Goal: Task Accomplishment & Management: Manage account settings

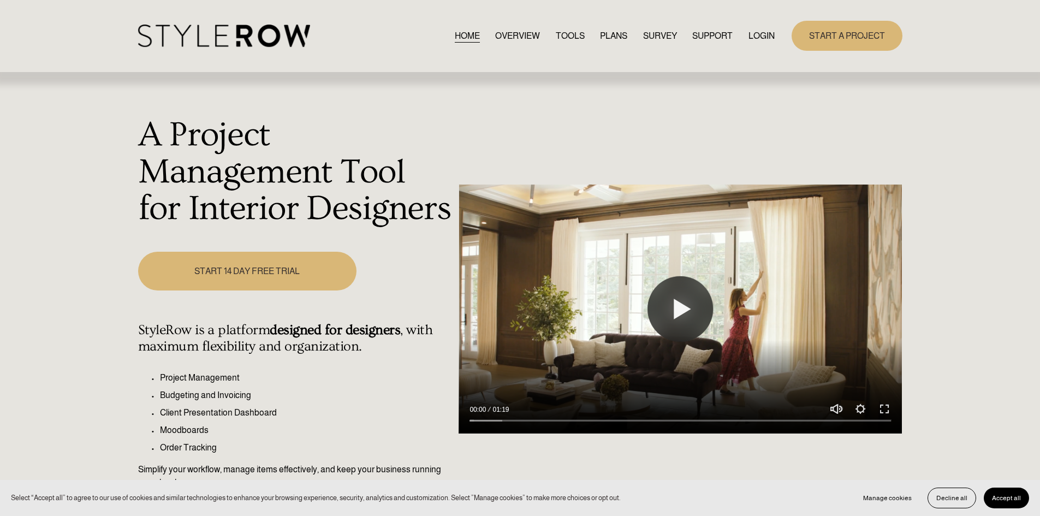
click at [764, 34] on link "LOGIN" at bounding box center [761, 35] width 26 height 15
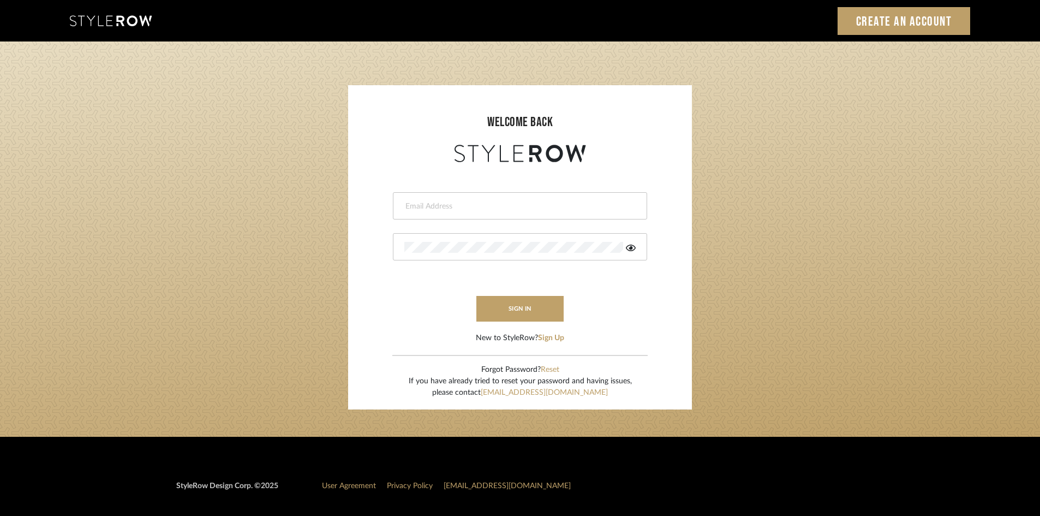
click at [447, 210] on input "email" at bounding box center [518, 206] width 229 height 11
type input "amy.tresbelleinteriors@gmail.com"
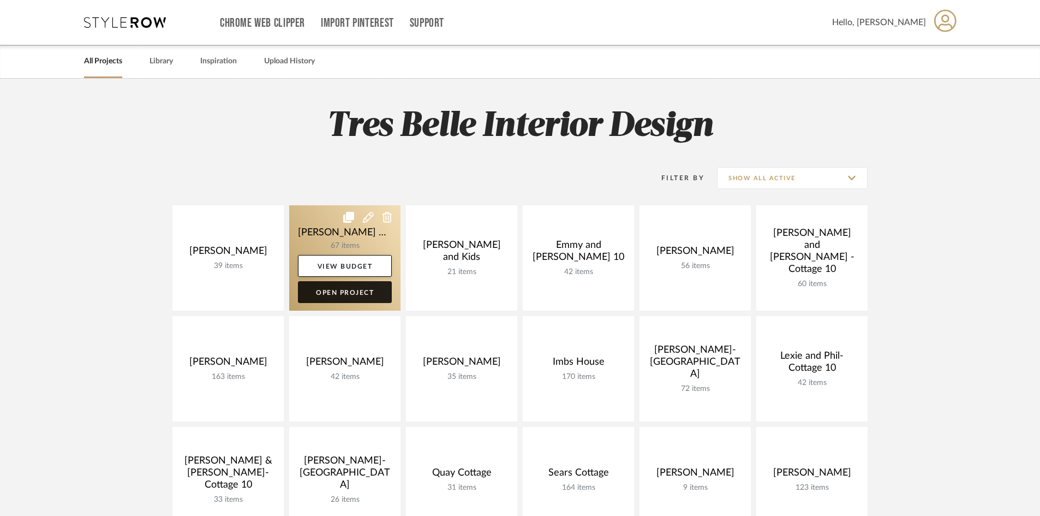
click at [353, 293] on link "Open Project" at bounding box center [345, 292] width 94 height 22
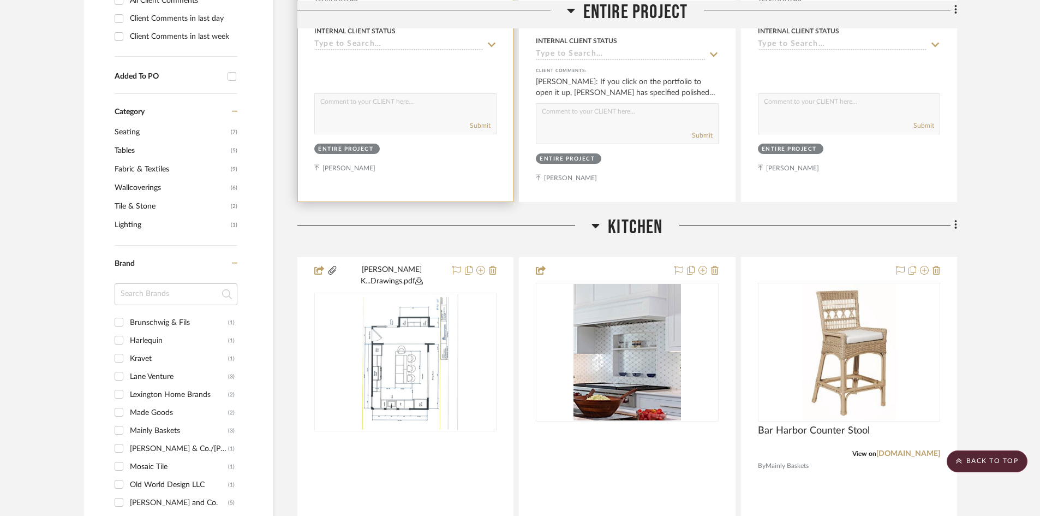
scroll to position [655, 0]
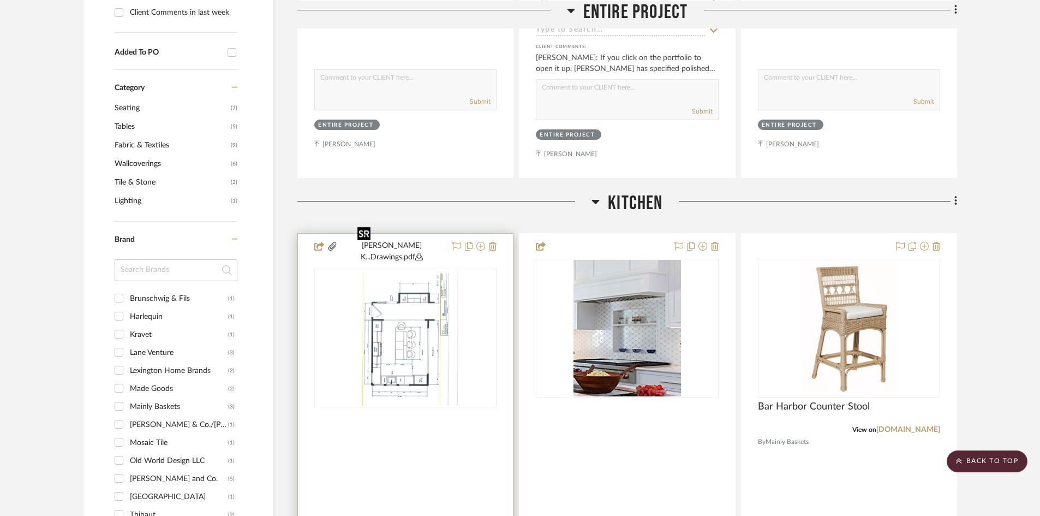
click at [411, 295] on div at bounding box center [405, 337] width 182 height 139
click at [411, 295] on img "0" at bounding box center [405, 338] width 105 height 136
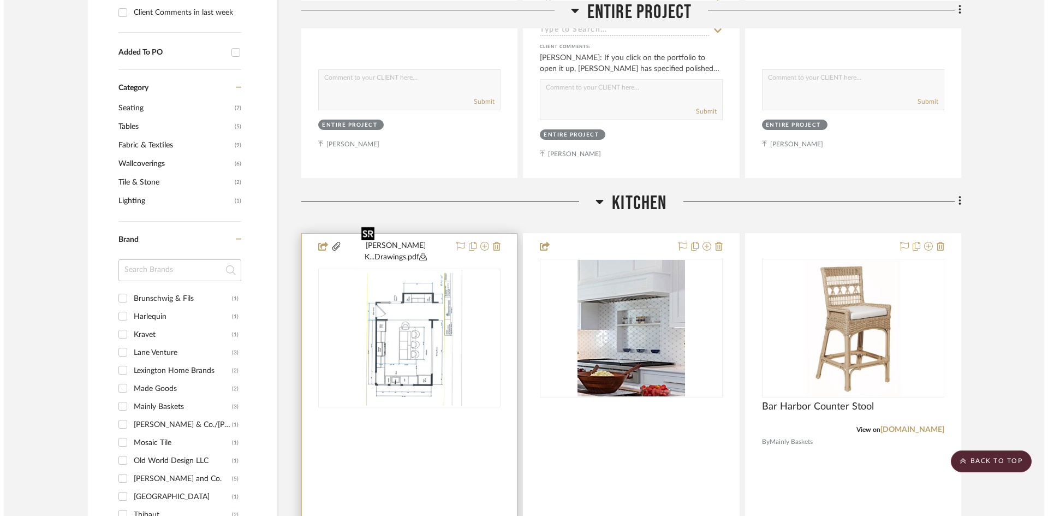
scroll to position [0, 0]
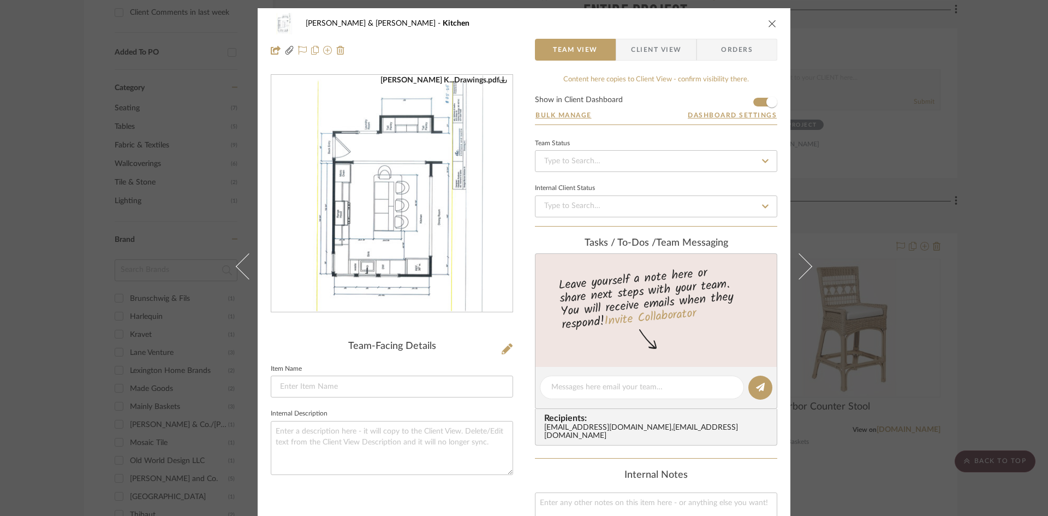
click at [389, 218] on img "0" at bounding box center [391, 193] width 183 height 237
click at [768, 22] on icon "close" at bounding box center [772, 23] width 9 height 9
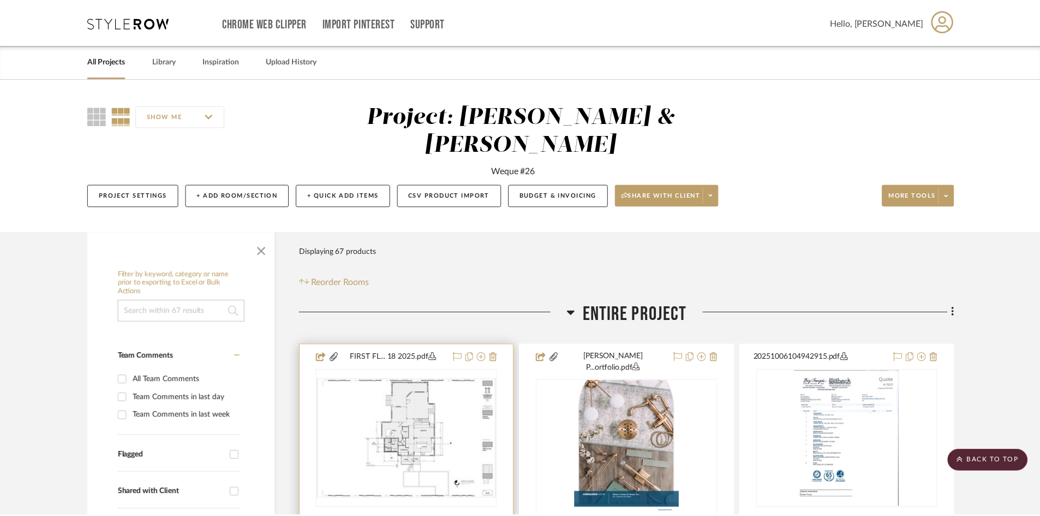
scroll to position [655, 0]
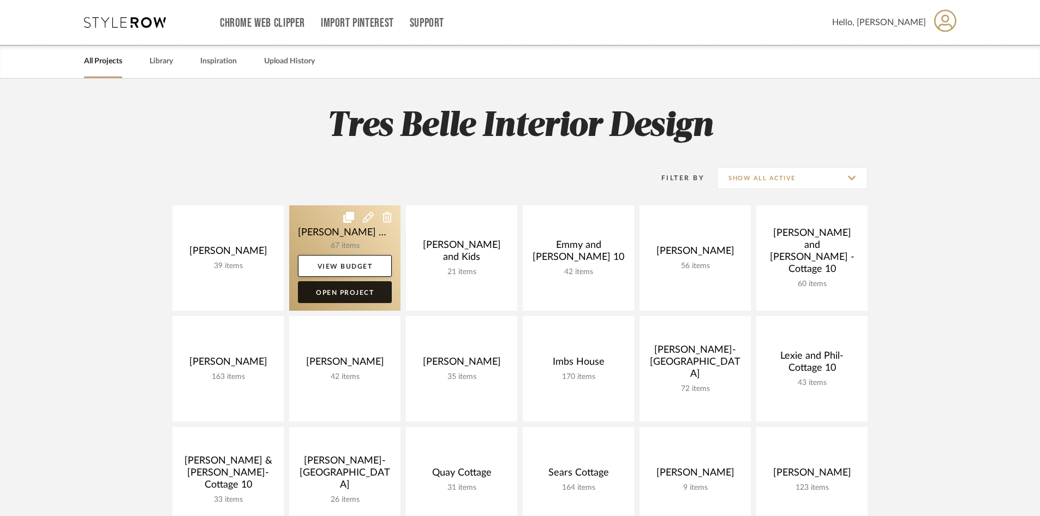
click at [349, 291] on link "Open Project" at bounding box center [345, 292] width 94 height 22
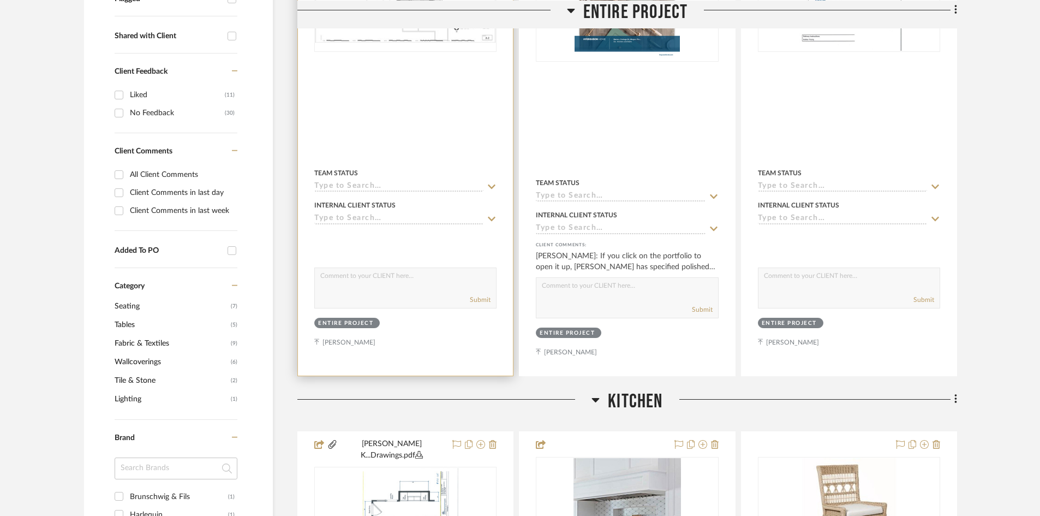
scroll to position [546, 0]
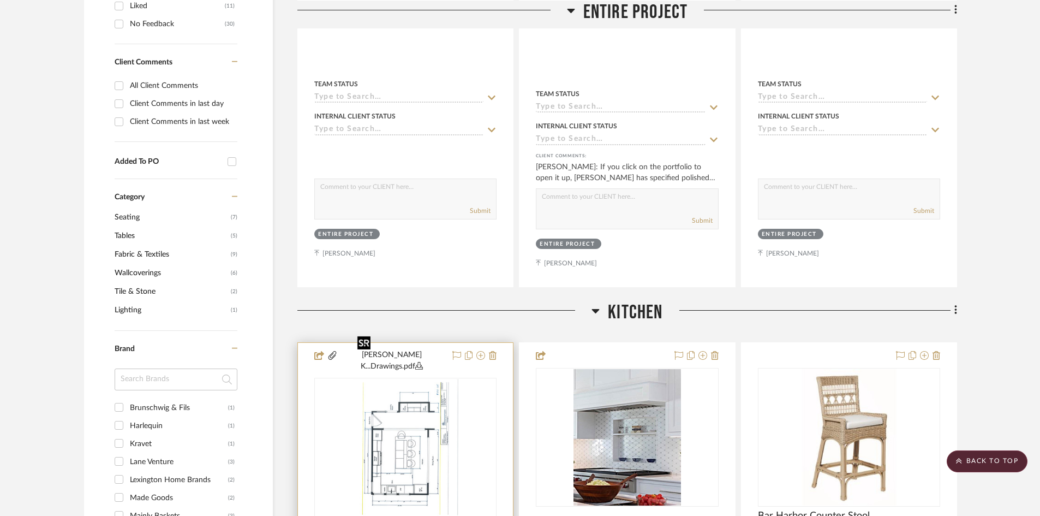
click at [405, 409] on img "0" at bounding box center [405, 447] width 105 height 136
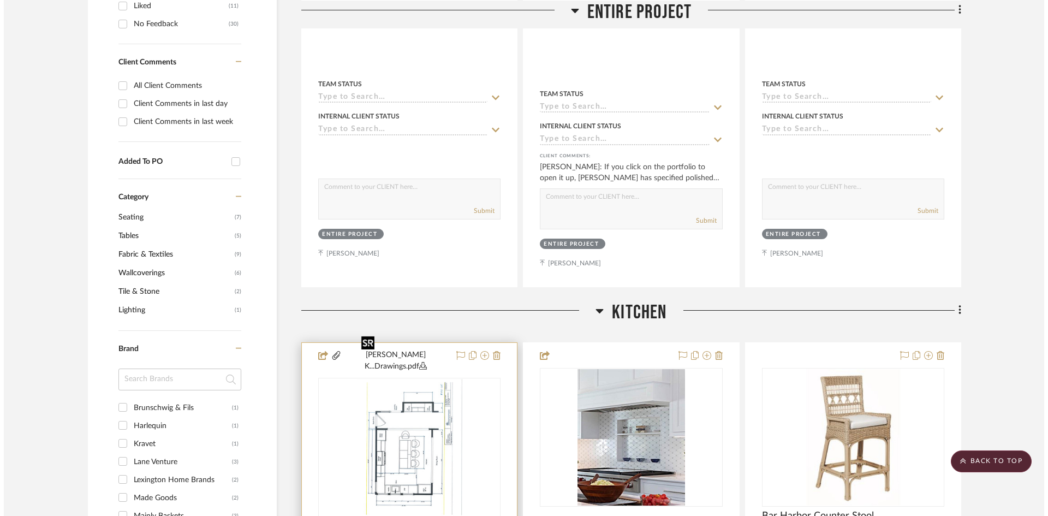
scroll to position [0, 0]
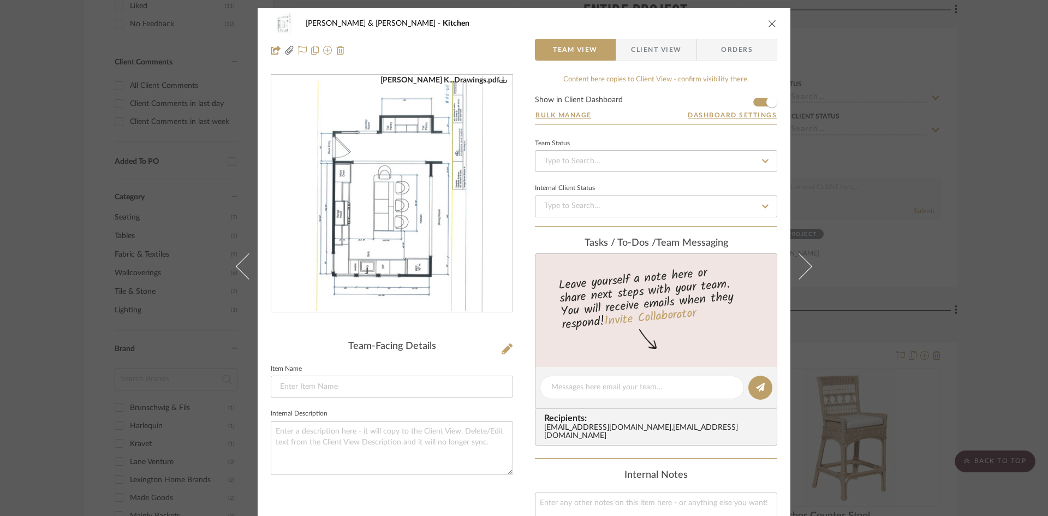
click at [411, 272] on img "0" at bounding box center [391, 193] width 183 height 237
click at [768, 20] on icon "close" at bounding box center [772, 23] width 9 height 9
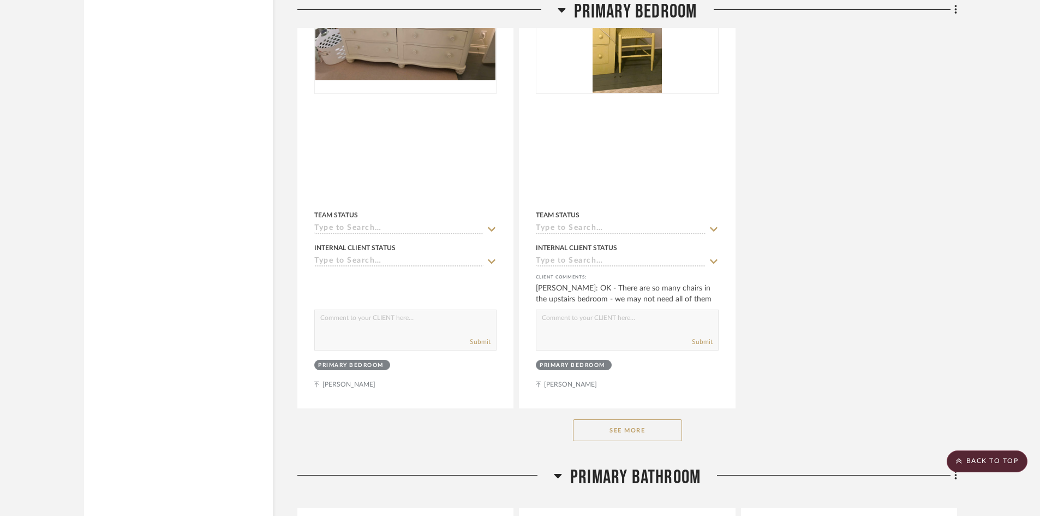
scroll to position [6758, 0]
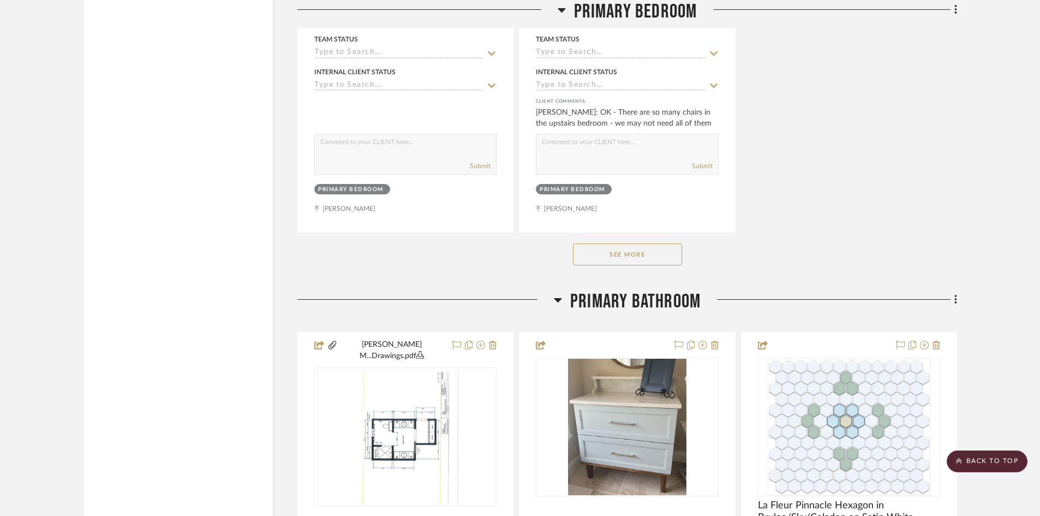
click at [640, 243] on button "See More" at bounding box center [627, 254] width 109 height 22
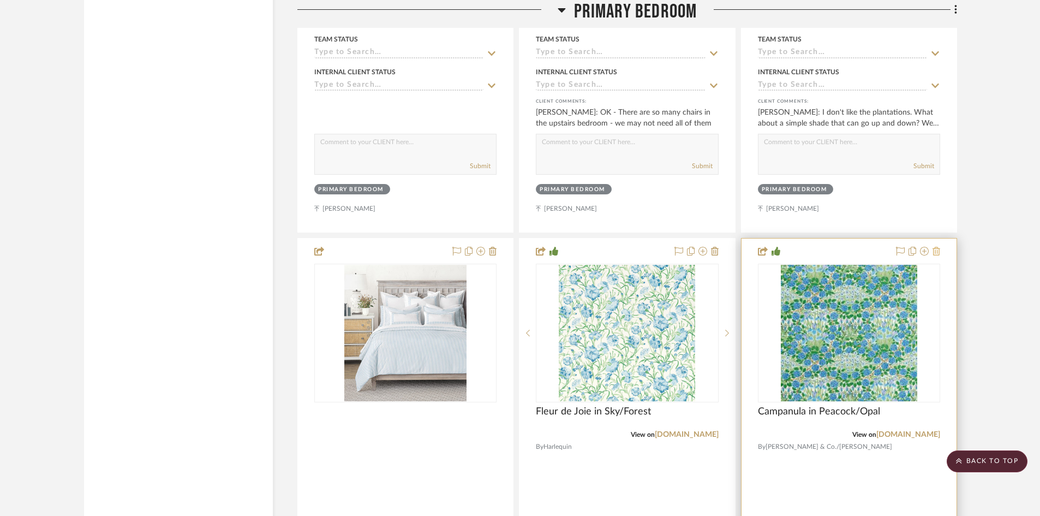
click at [936, 247] on icon at bounding box center [937, 251] width 8 height 9
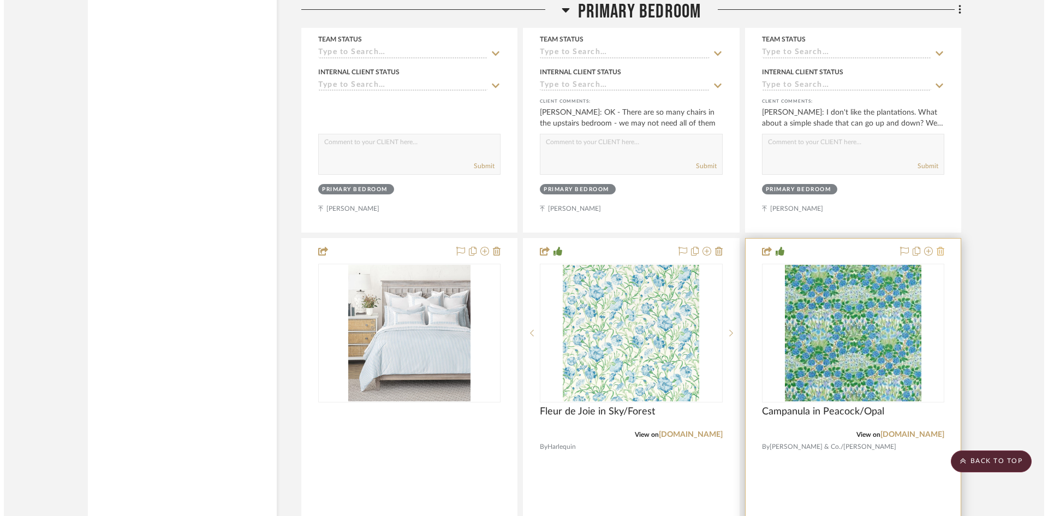
scroll to position [0, 0]
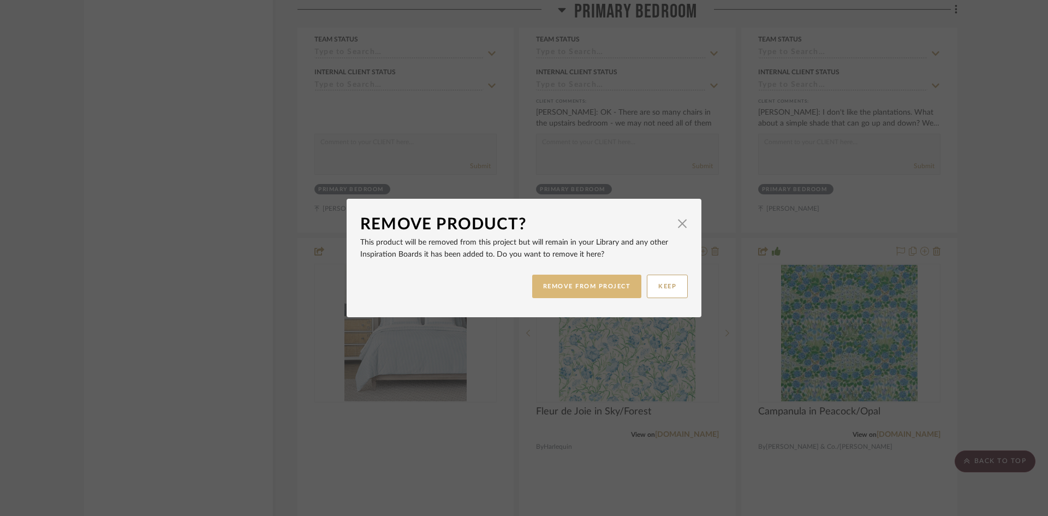
click at [594, 290] on button "REMOVE FROM PROJECT" at bounding box center [587, 285] width 110 height 23
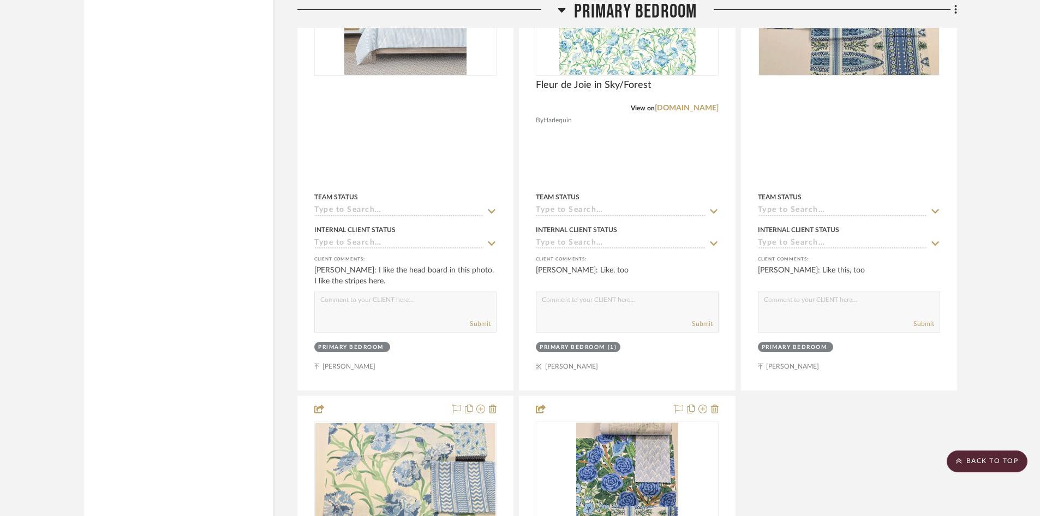
scroll to position [7140, 0]
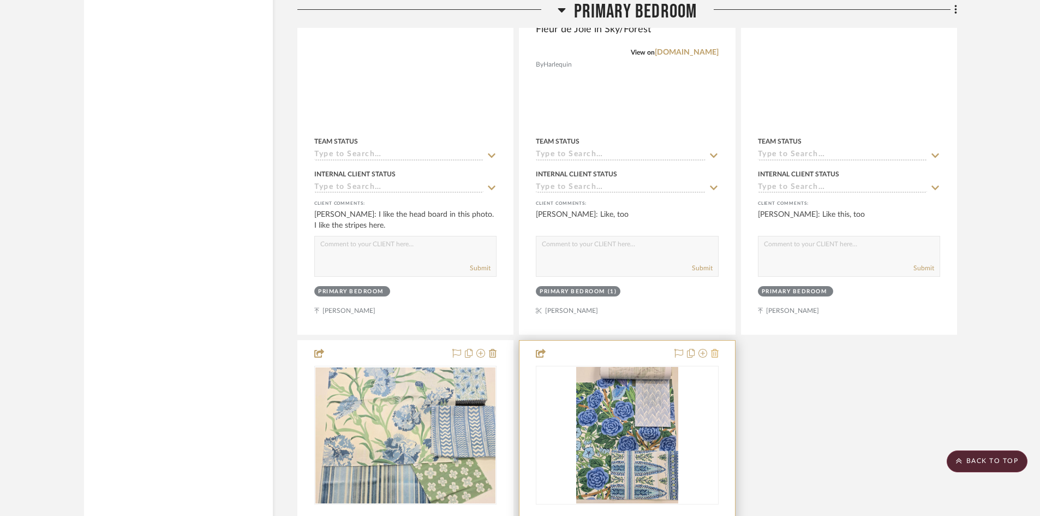
click at [714, 349] on icon at bounding box center [715, 353] width 8 height 9
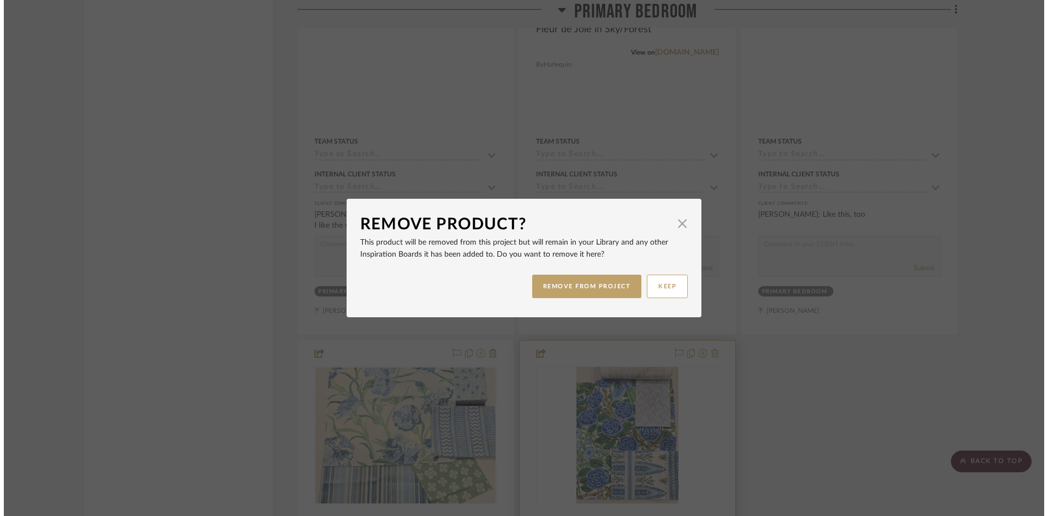
scroll to position [0, 0]
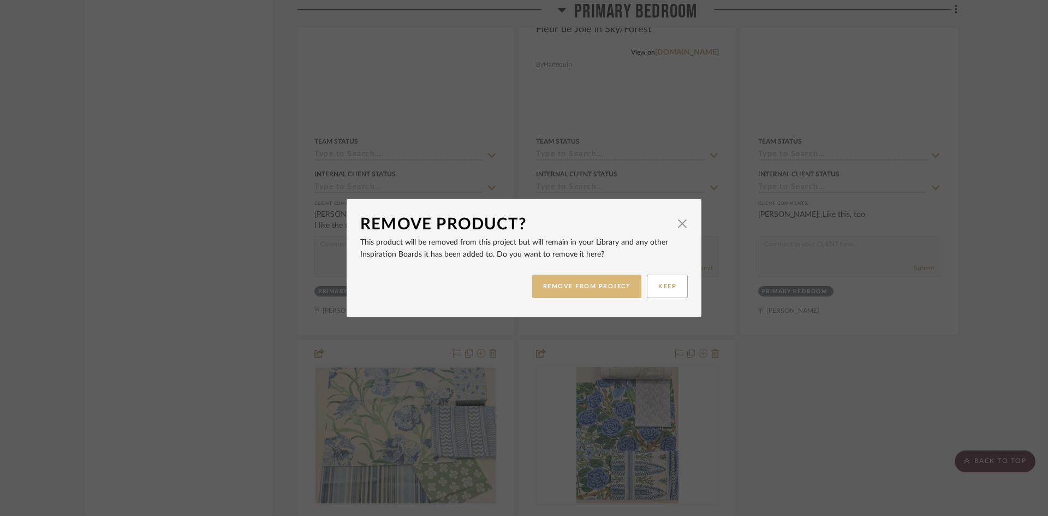
click at [608, 292] on button "REMOVE FROM PROJECT" at bounding box center [587, 285] width 110 height 23
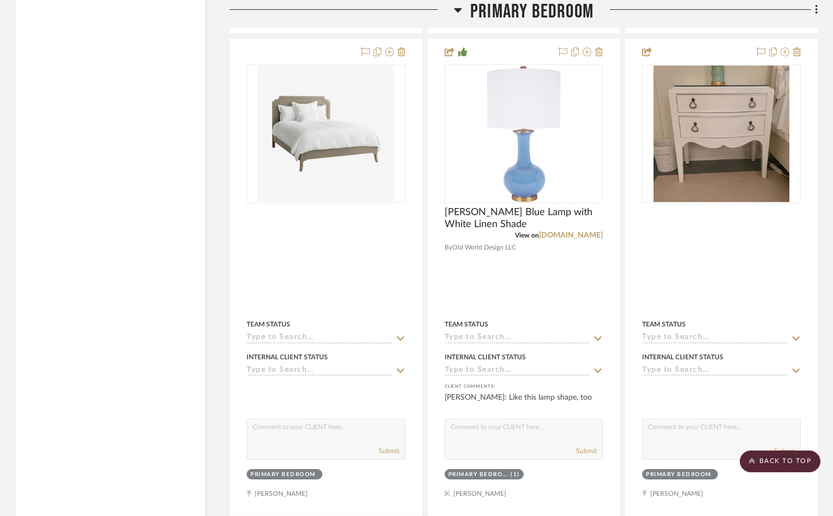
scroll to position [5994, 0]
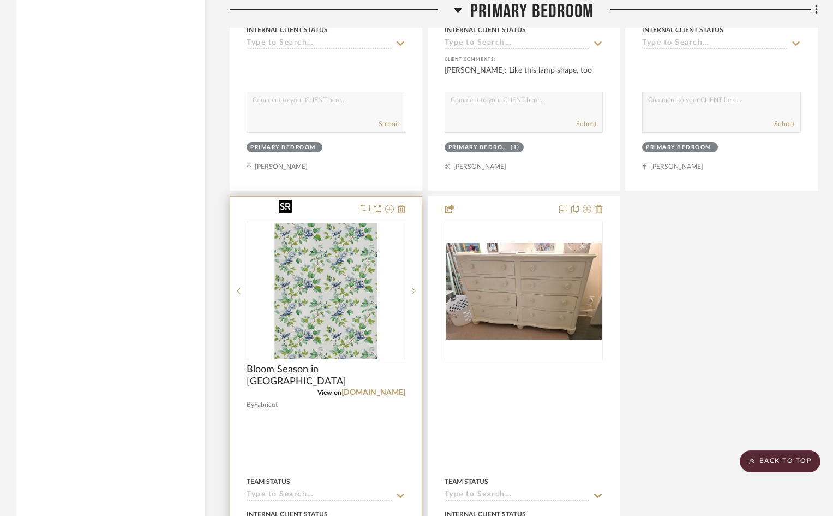
scroll to position [6648, 0]
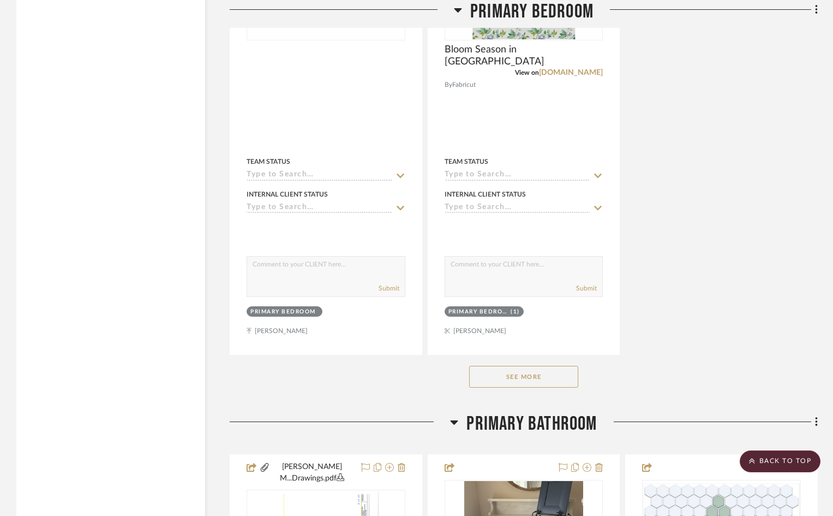
click at [509, 366] on button "See More" at bounding box center [523, 377] width 109 height 22
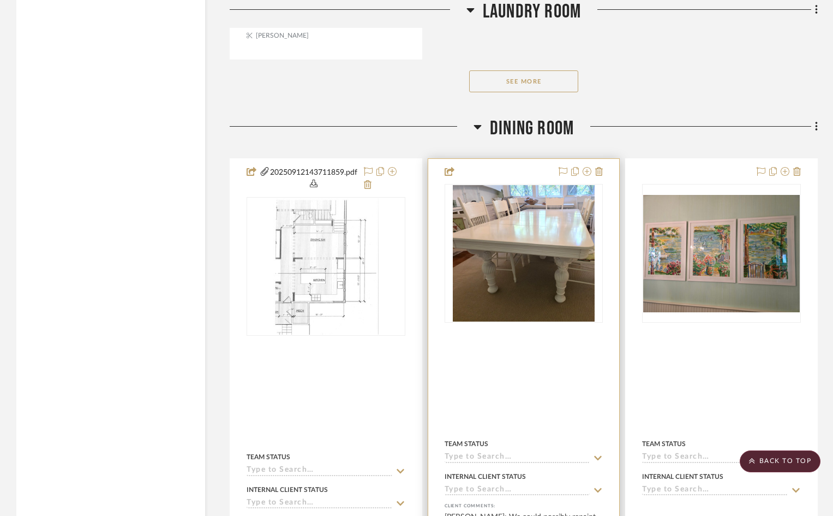
scroll to position [3839, 0]
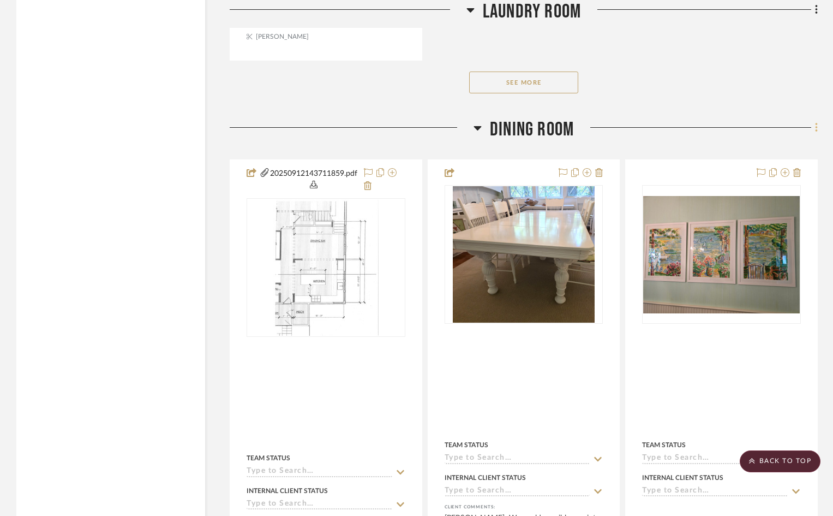
click at [816, 122] on icon at bounding box center [816, 128] width 3 height 12
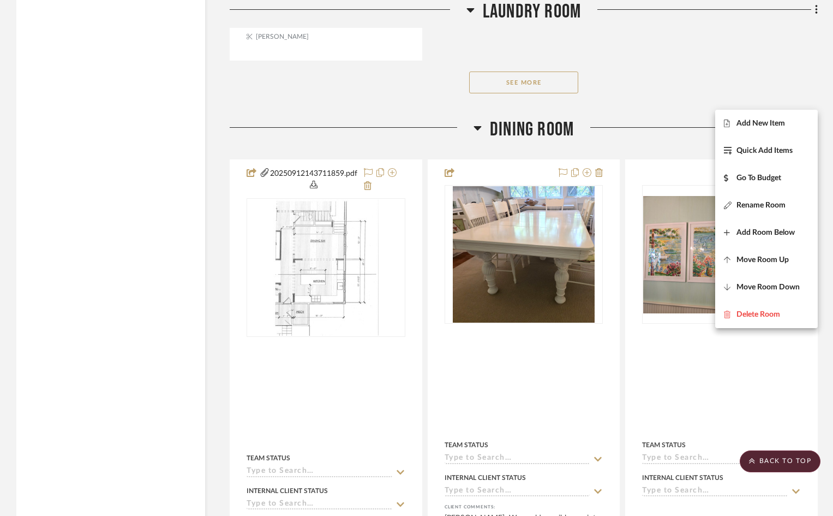
click at [759, 120] on span "Add New Item" at bounding box center [761, 123] width 49 height 9
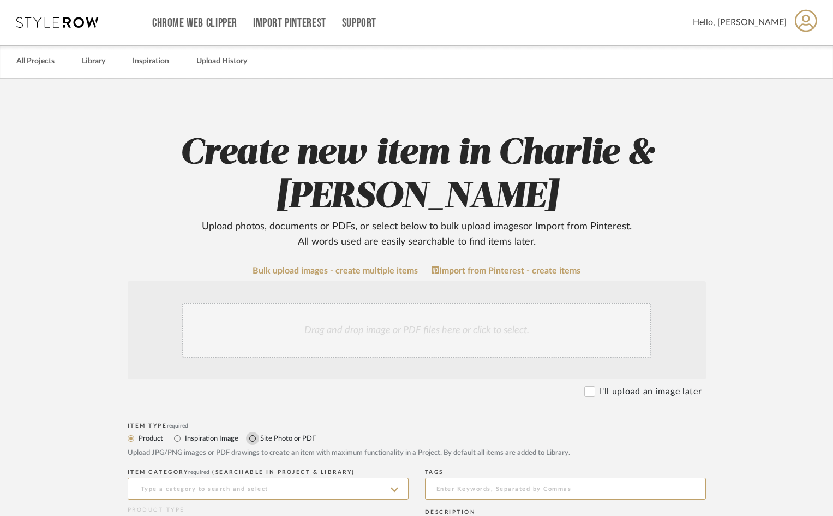
click at [250, 438] on input "Site Photo or PDF" at bounding box center [252, 438] width 13 height 13
radio input "true"
click at [286, 339] on div "Drag and drop image or PDF files here or click to select." at bounding box center [416, 330] width 469 height 55
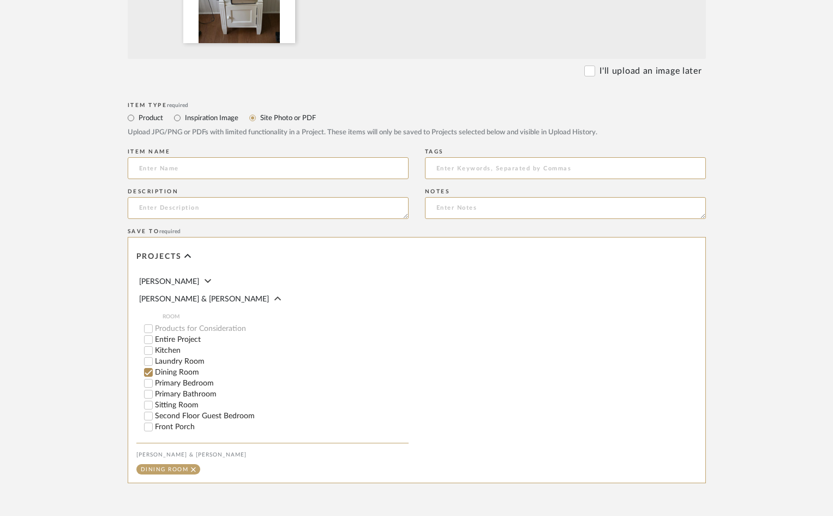
scroll to position [538, 0]
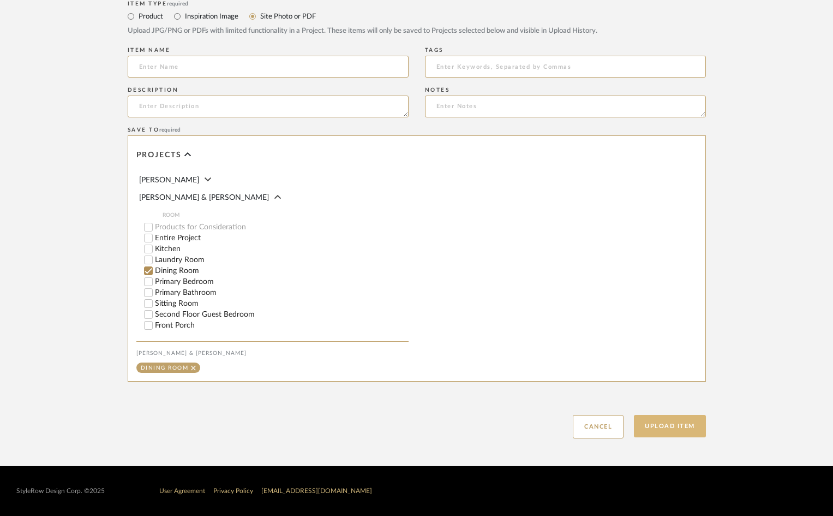
click at [654, 424] on button "Upload Item" at bounding box center [670, 426] width 72 height 22
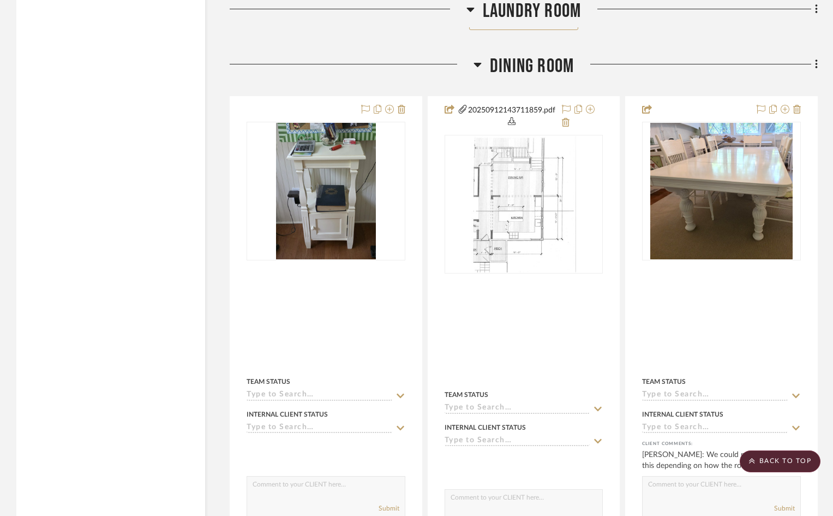
scroll to position [3914, 0]
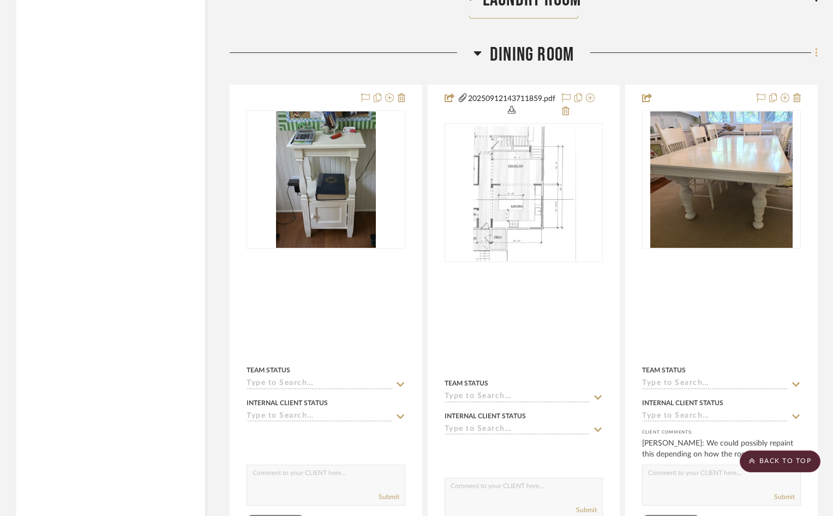
click at [817, 47] on icon at bounding box center [816, 53] width 3 height 12
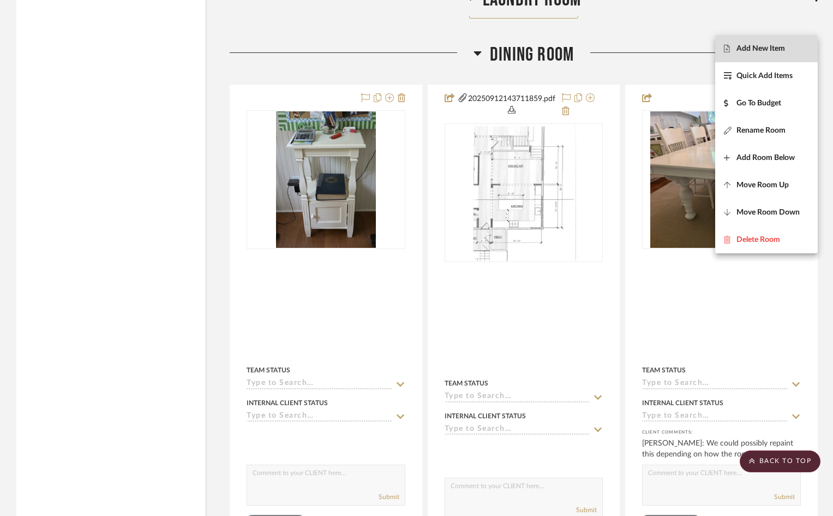
click at [747, 50] on span "Add New Item" at bounding box center [761, 48] width 49 height 9
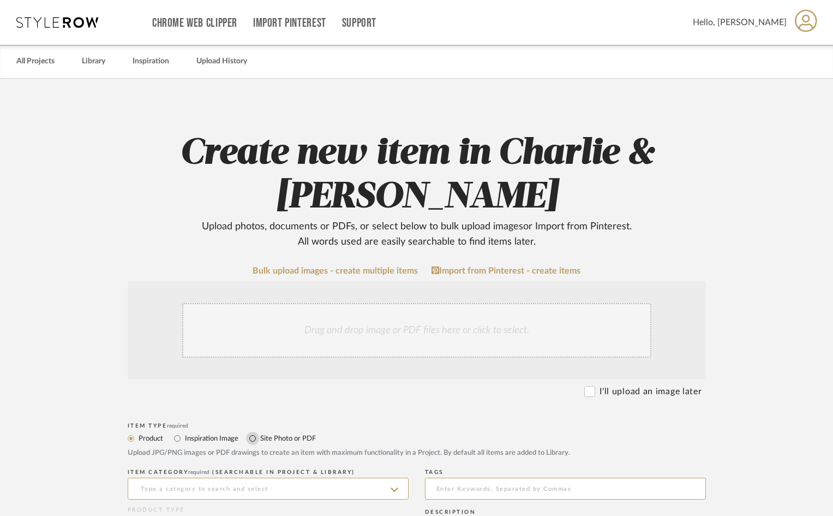
click at [252, 438] on input "Site Photo or PDF" at bounding box center [252, 438] width 13 height 13
radio input "true"
click at [256, 328] on div "Drag and drop image or PDF files here or click to select." at bounding box center [416, 330] width 469 height 55
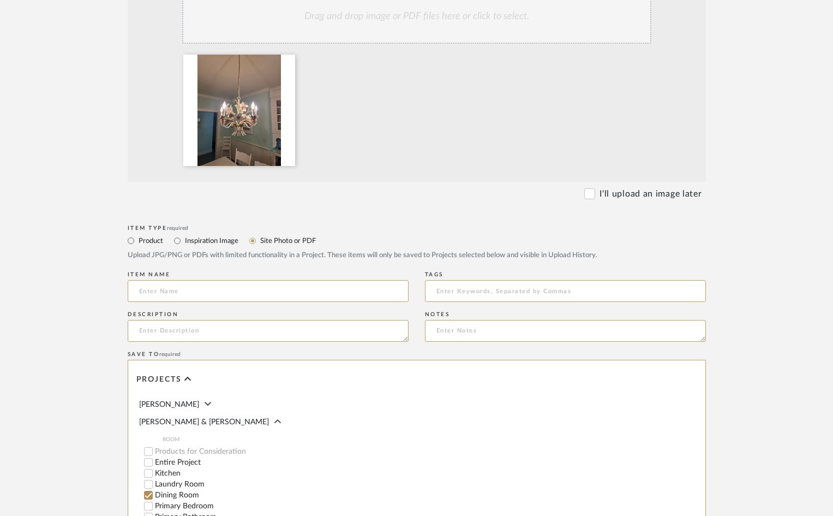
scroll to position [491, 0]
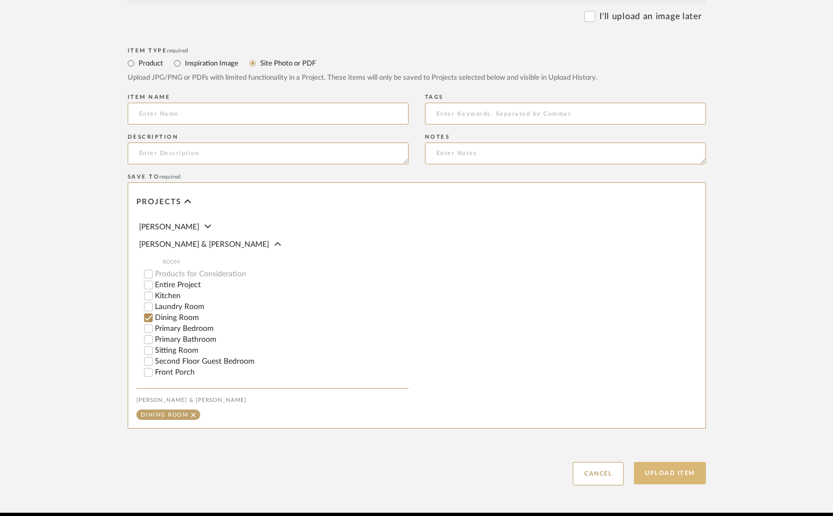
click at [674, 475] on button "Upload Item" at bounding box center [670, 473] width 72 height 22
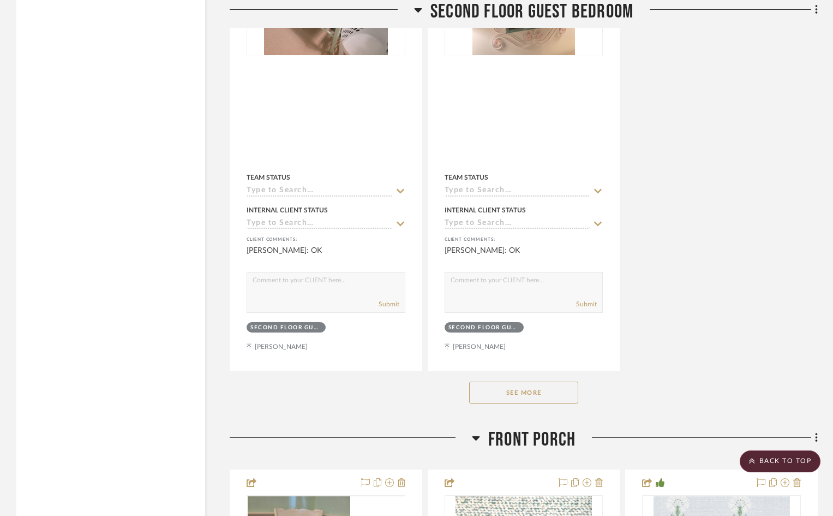
scroll to position [10407, 0]
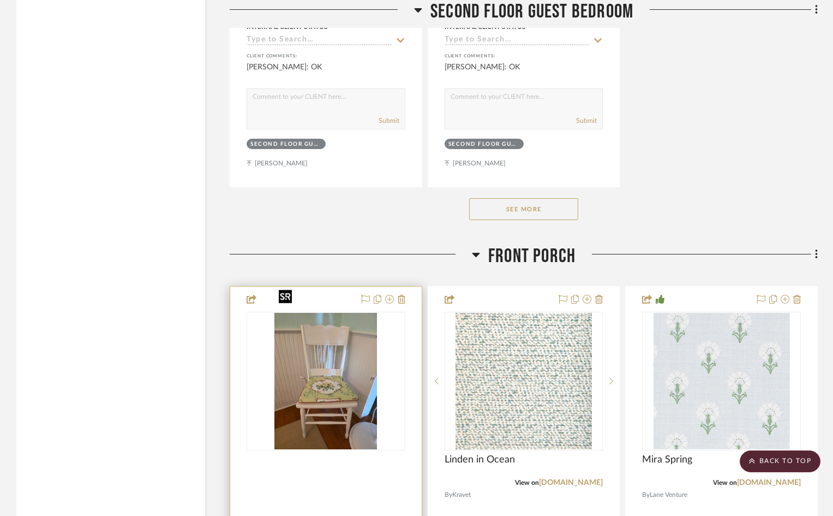
click at [334, 374] on img "0" at bounding box center [325, 381] width 103 height 136
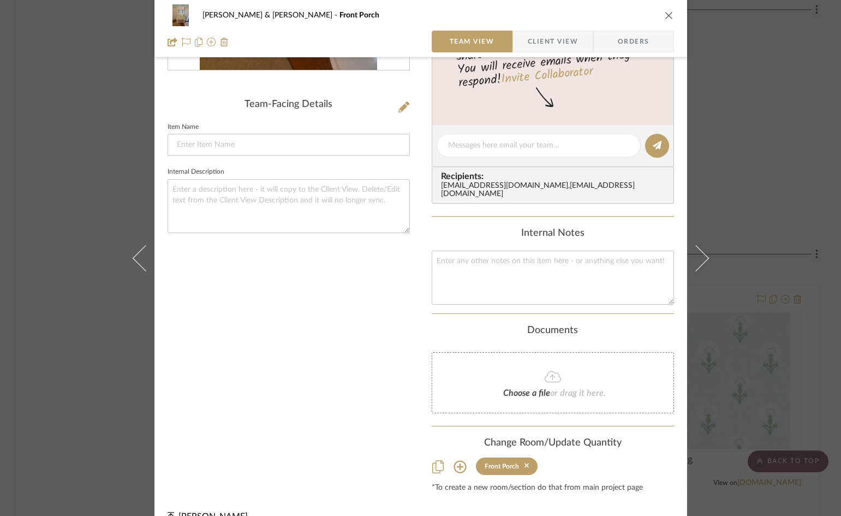
scroll to position [253, 0]
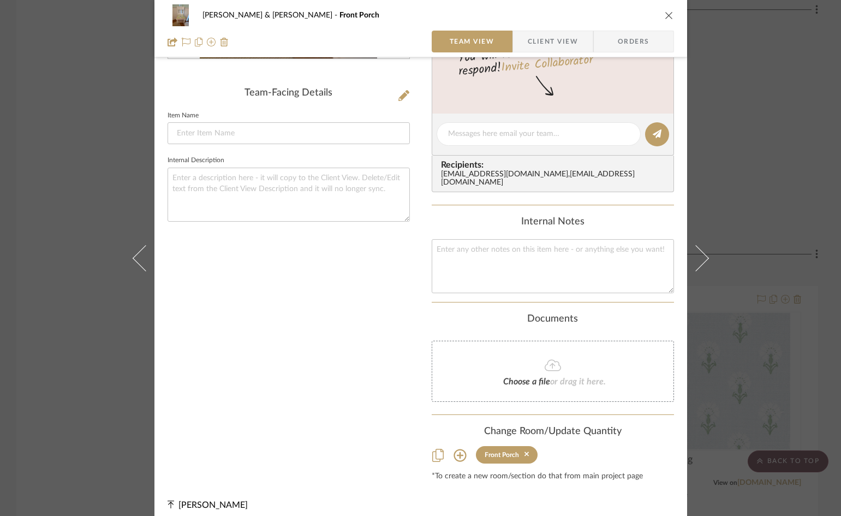
click at [454, 449] on icon at bounding box center [459, 455] width 13 height 13
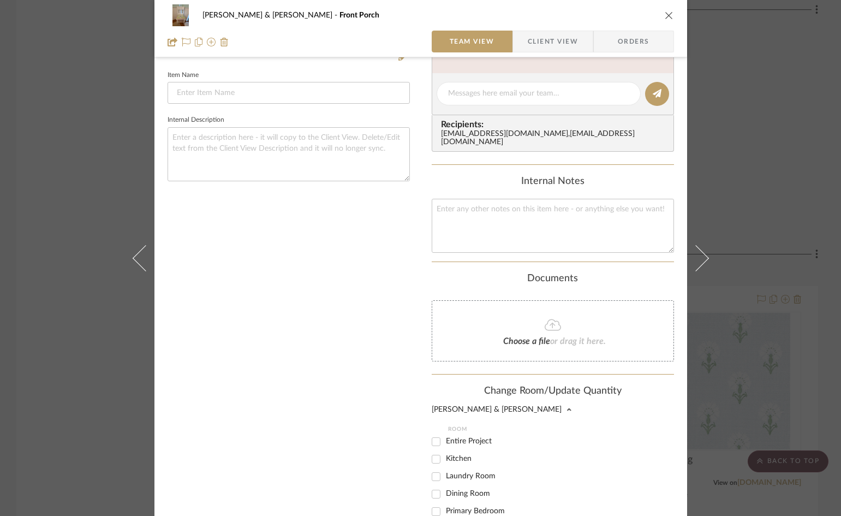
scroll to position [362, 0]
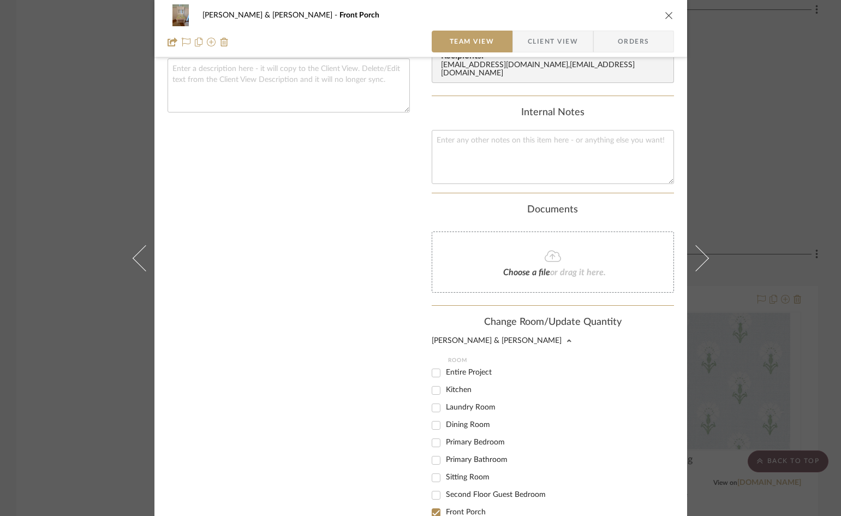
click at [433, 417] on input "Dining Room" at bounding box center [435, 424] width 17 height 17
checkbox input "true"
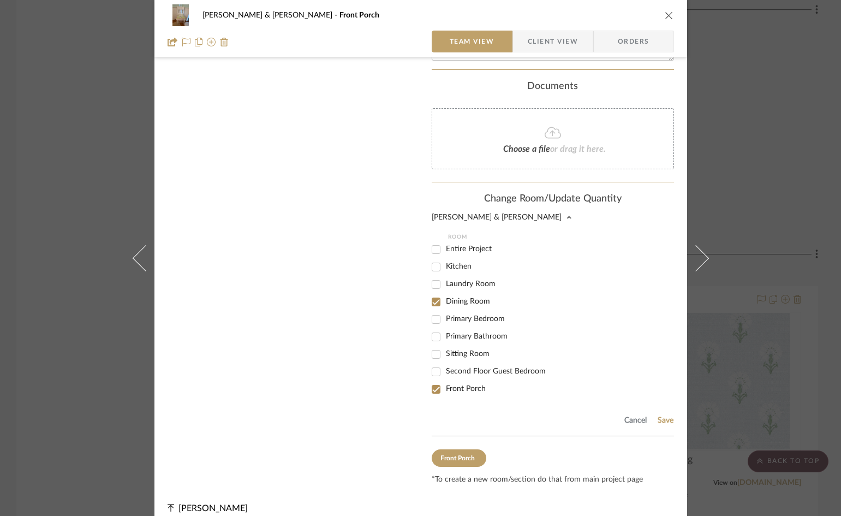
scroll to position [489, 0]
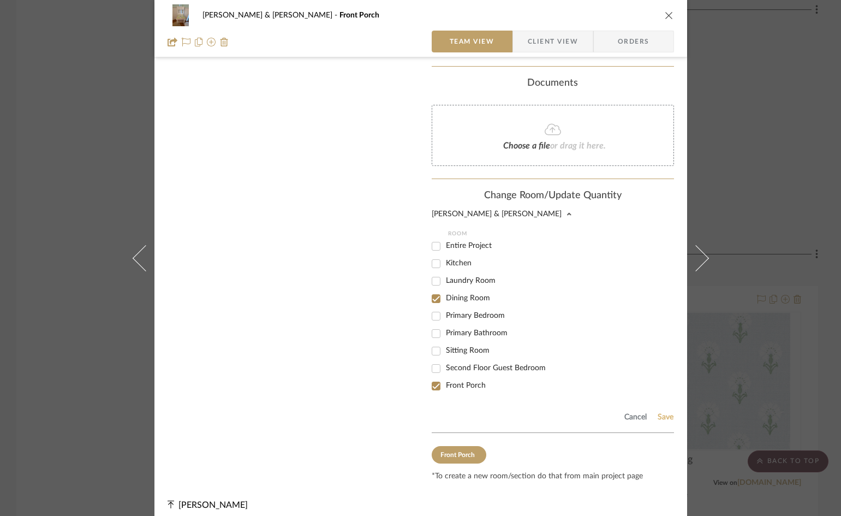
click at [665, 413] on button "Save" at bounding box center [665, 417] width 17 height 9
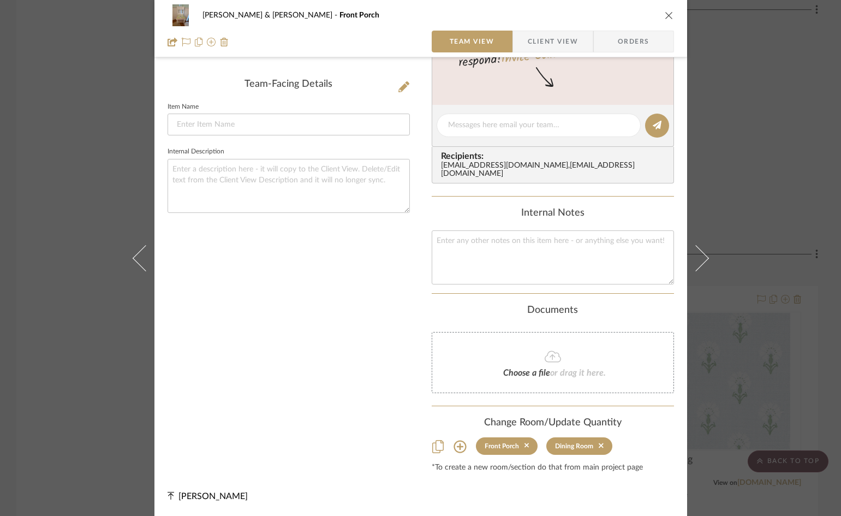
scroll to position [253, 0]
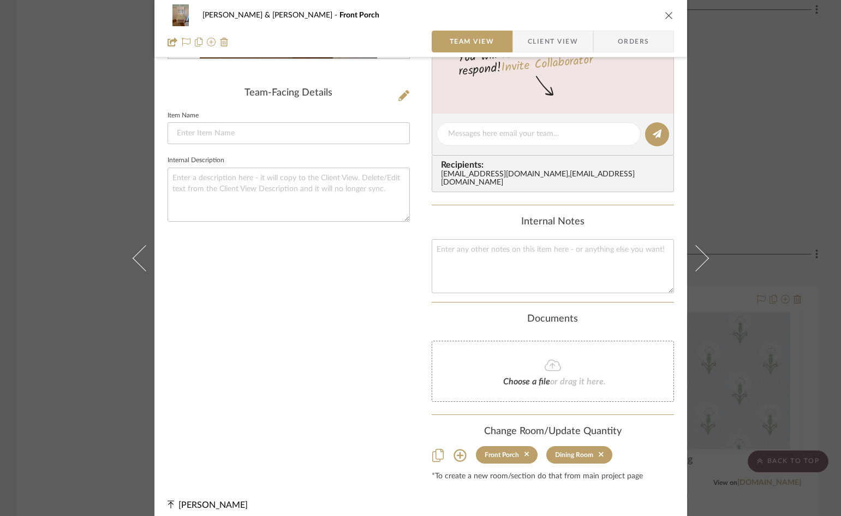
click at [669, 17] on icon "close" at bounding box center [669, 15] width 9 height 9
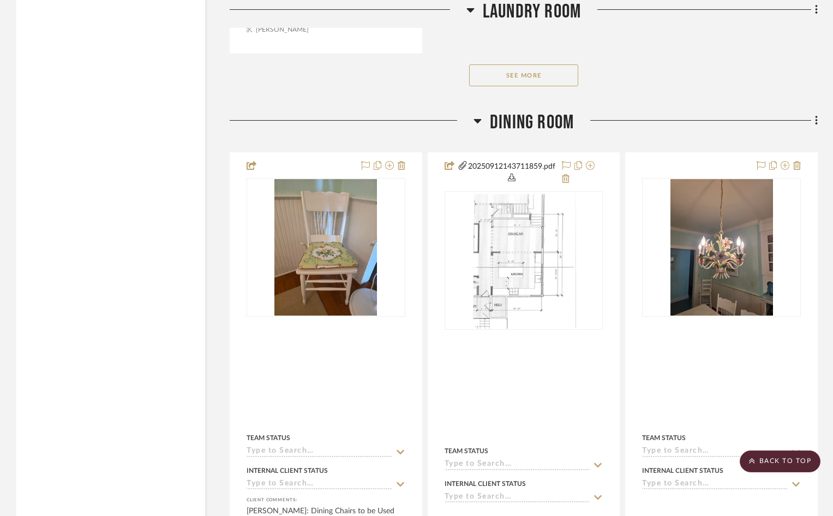
scroll to position [3804, 0]
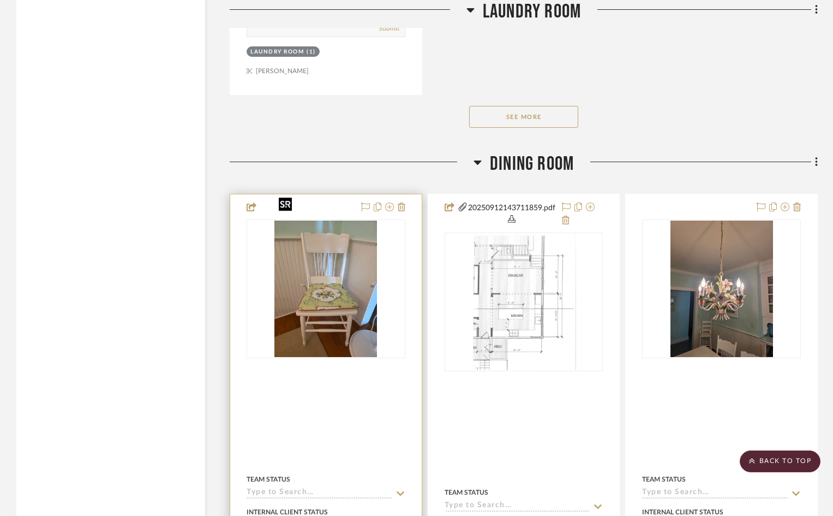
click at [337, 284] on img "0" at bounding box center [325, 288] width 103 height 136
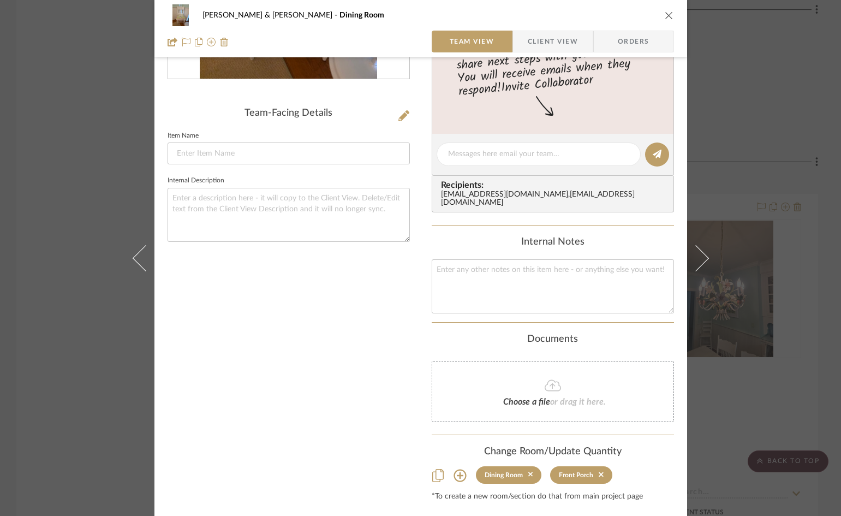
scroll to position [253, 0]
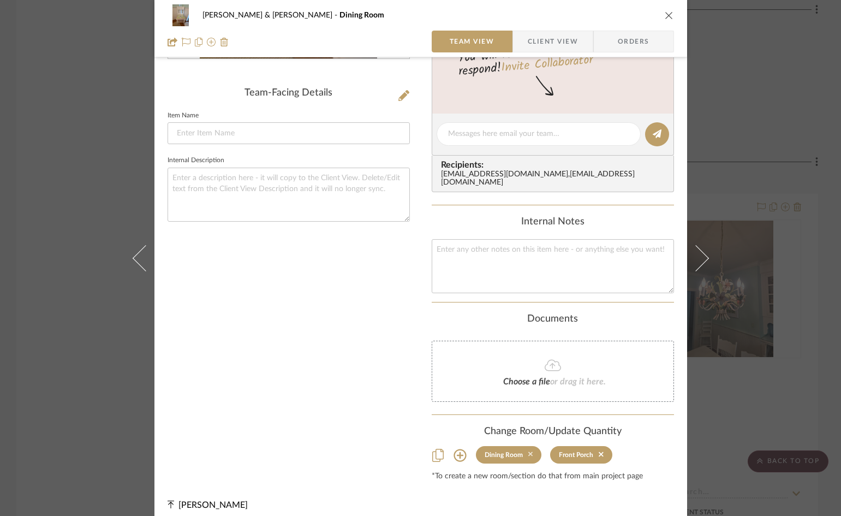
click at [528, 450] on icon at bounding box center [530, 454] width 5 height 8
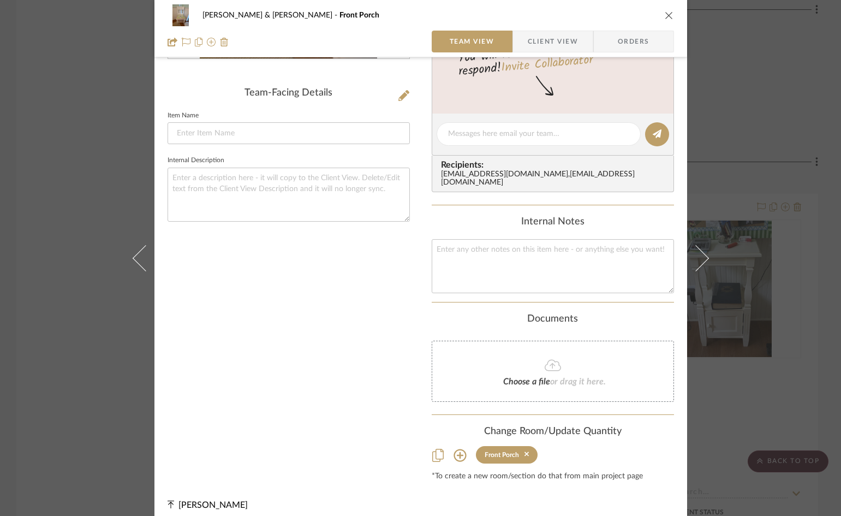
click at [665, 13] on icon "close" at bounding box center [669, 15] width 9 height 9
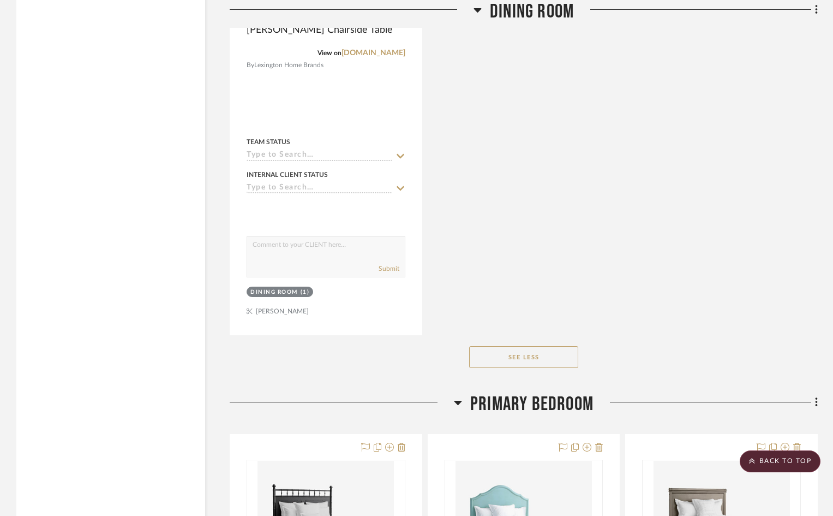
scroll to position [5769, 0]
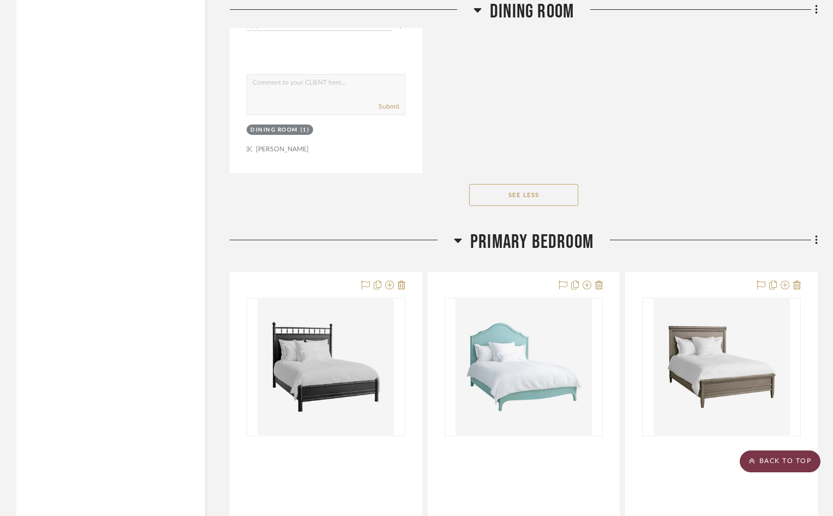
click at [786, 460] on scroll-to-top-button "BACK TO TOP" at bounding box center [780, 461] width 81 height 22
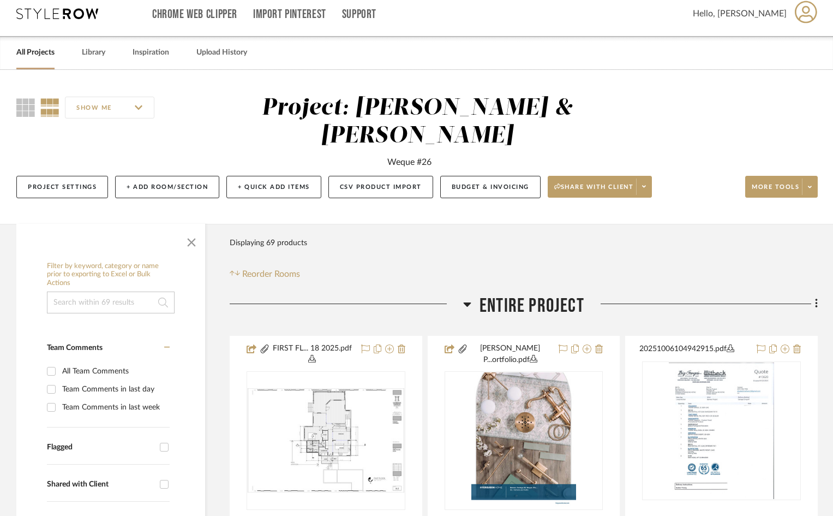
scroll to position [0, 0]
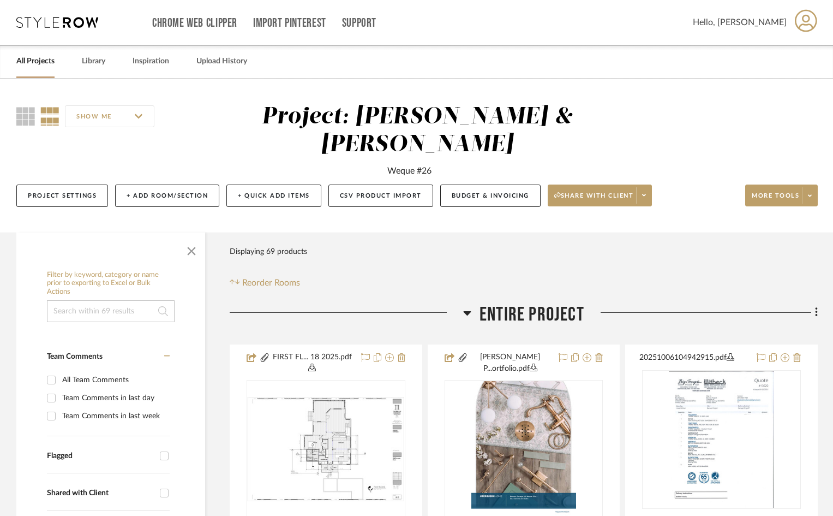
click at [801, 23] on icon at bounding box center [806, 20] width 22 height 23
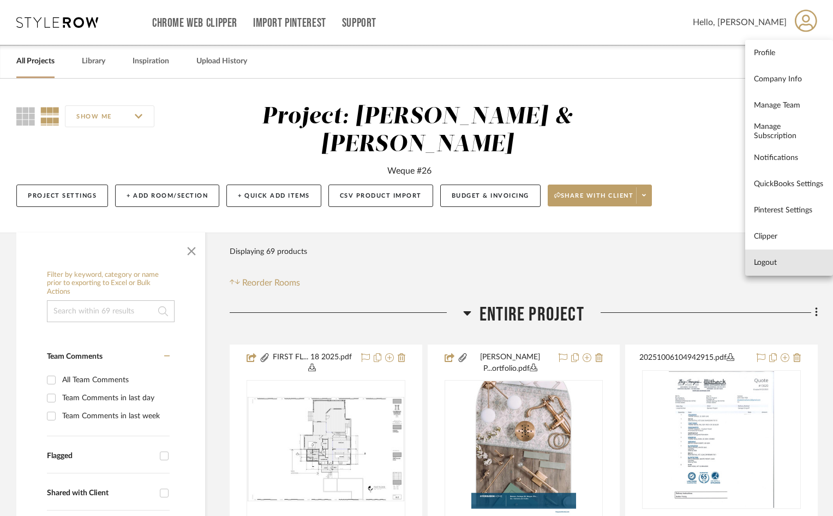
click at [760, 261] on span "Logout" at bounding box center [789, 262] width 70 height 9
